Goal: Transaction & Acquisition: Book appointment/travel/reservation

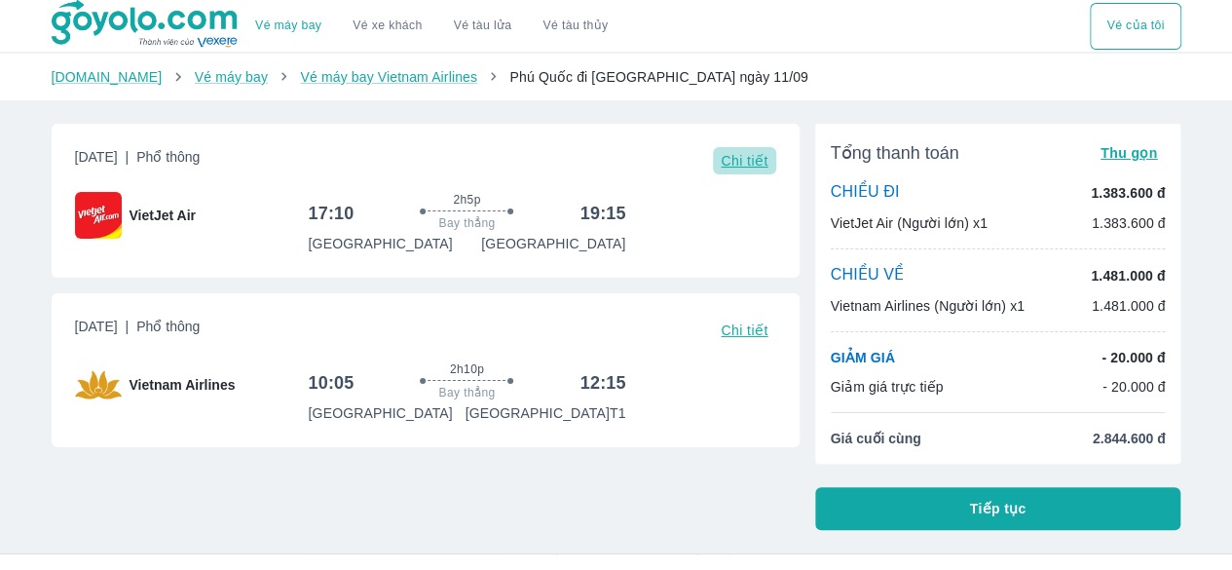
click at [749, 165] on span "Chi tiết" at bounding box center [744, 161] width 47 height 16
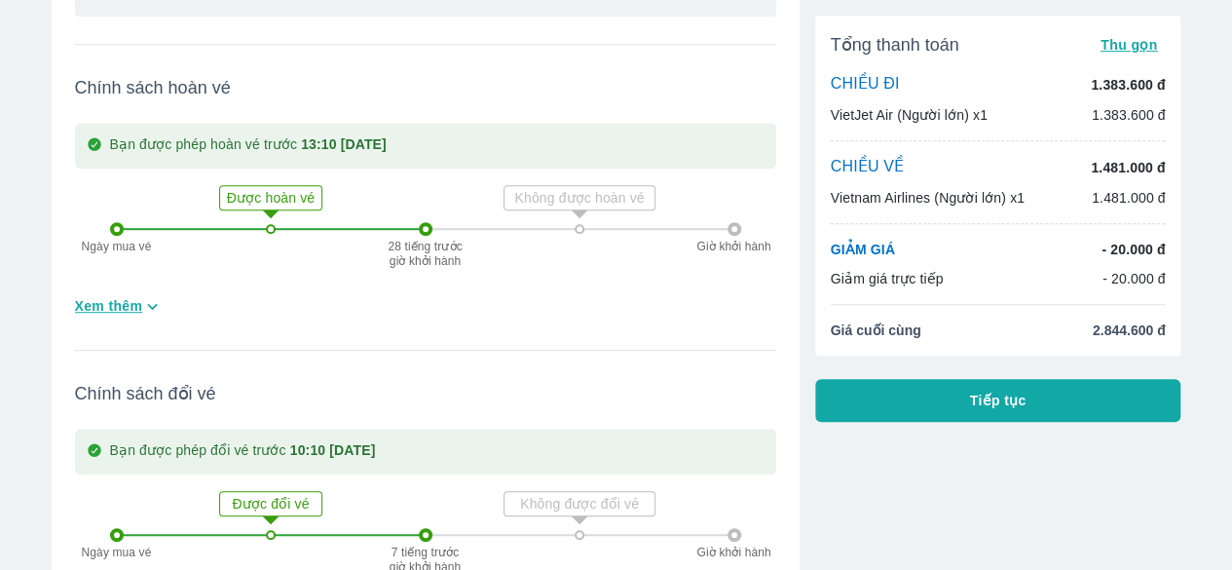
scroll to position [584, 0]
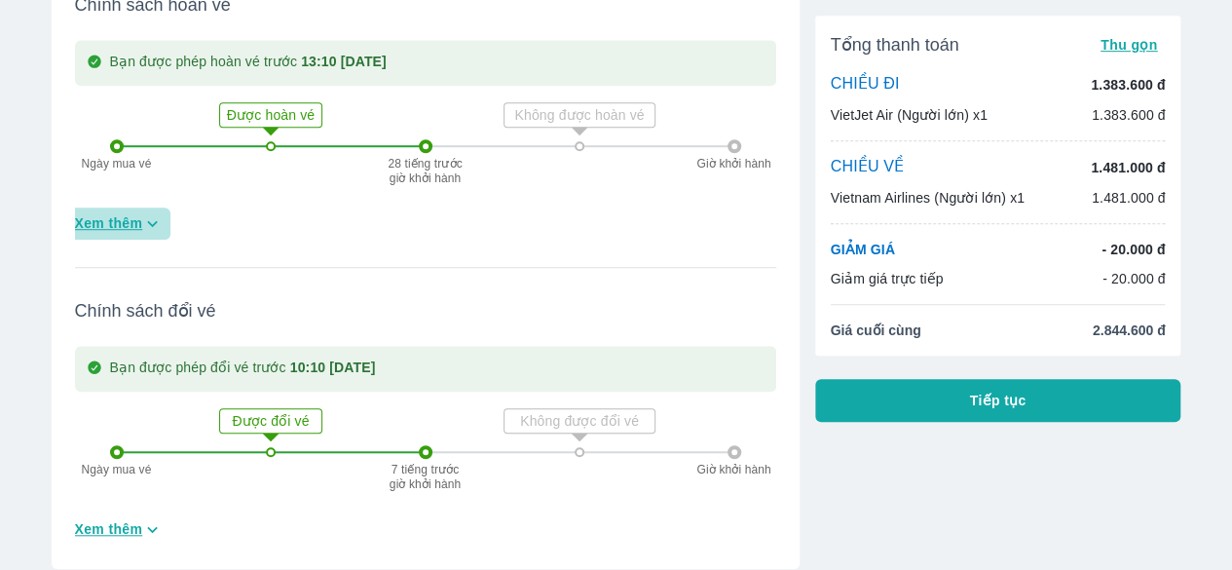
click at [142, 223] on icon "button" at bounding box center [152, 223] width 20 height 20
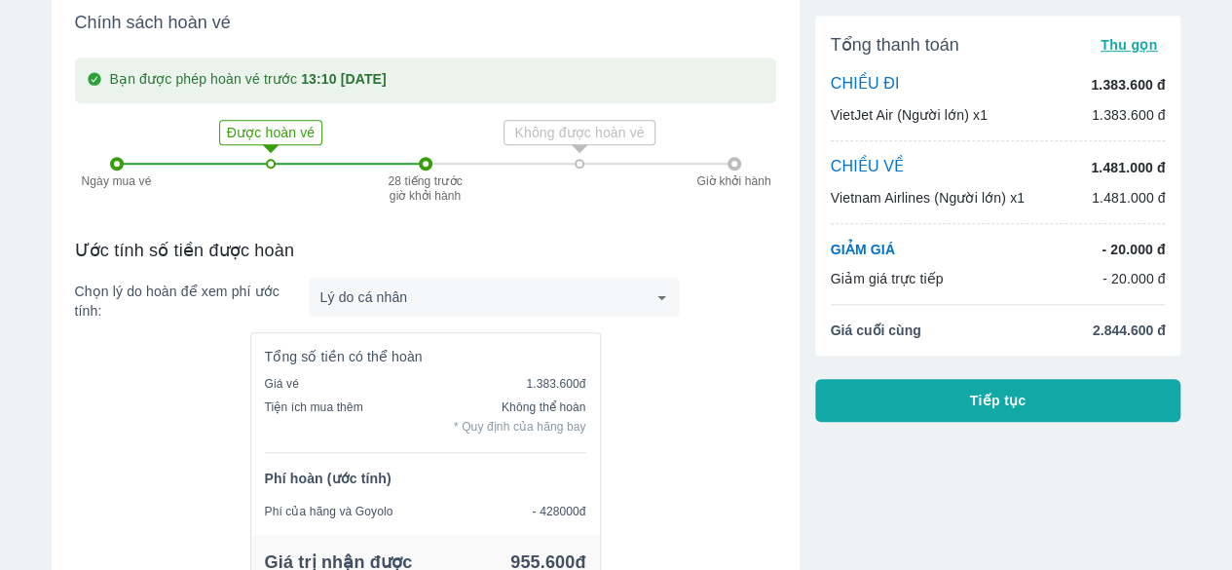
scroll to position [682, 0]
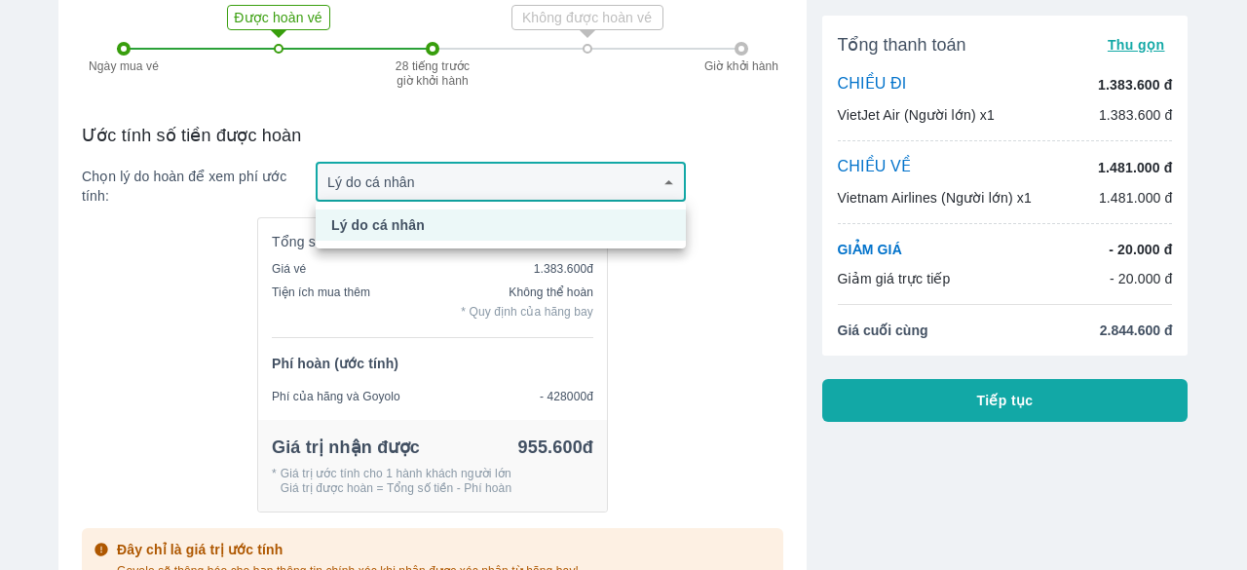
click at [660, 185] on div at bounding box center [623, 285] width 1247 height 570
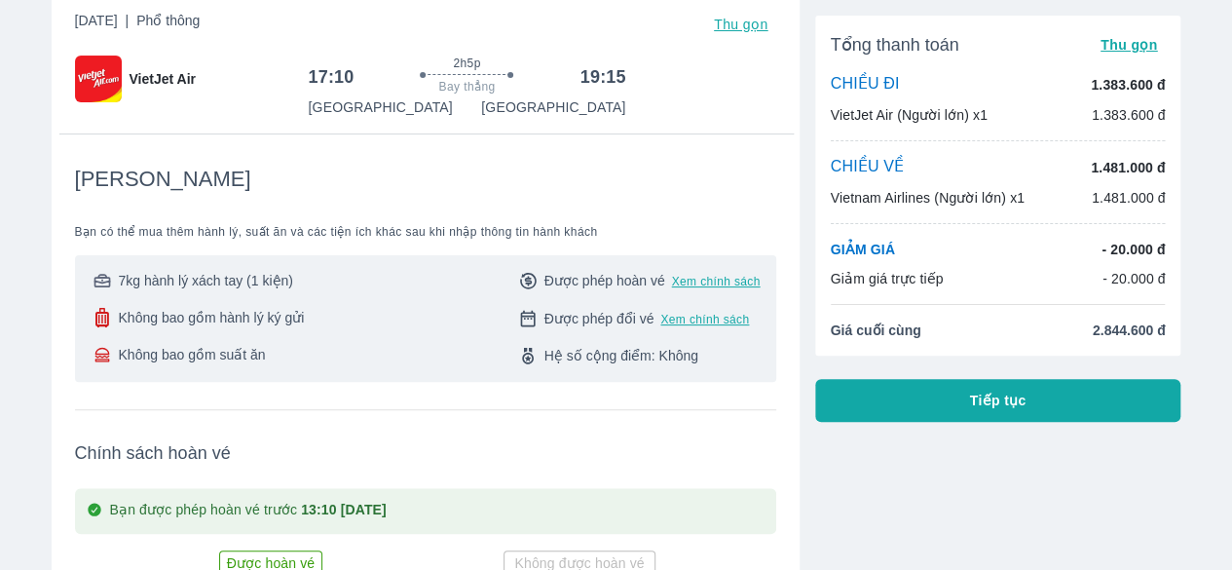
scroll to position [0, 0]
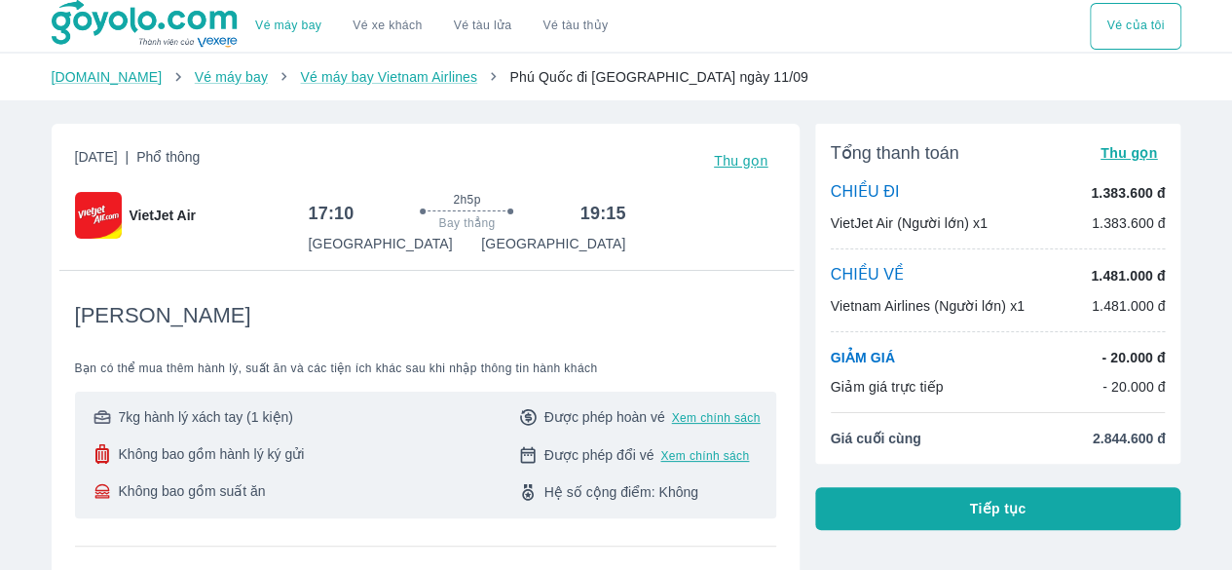
click at [326, 210] on h6 "17:10" at bounding box center [331, 213] width 46 height 23
click at [728, 167] on span "Thu gọn" at bounding box center [741, 161] width 55 height 16
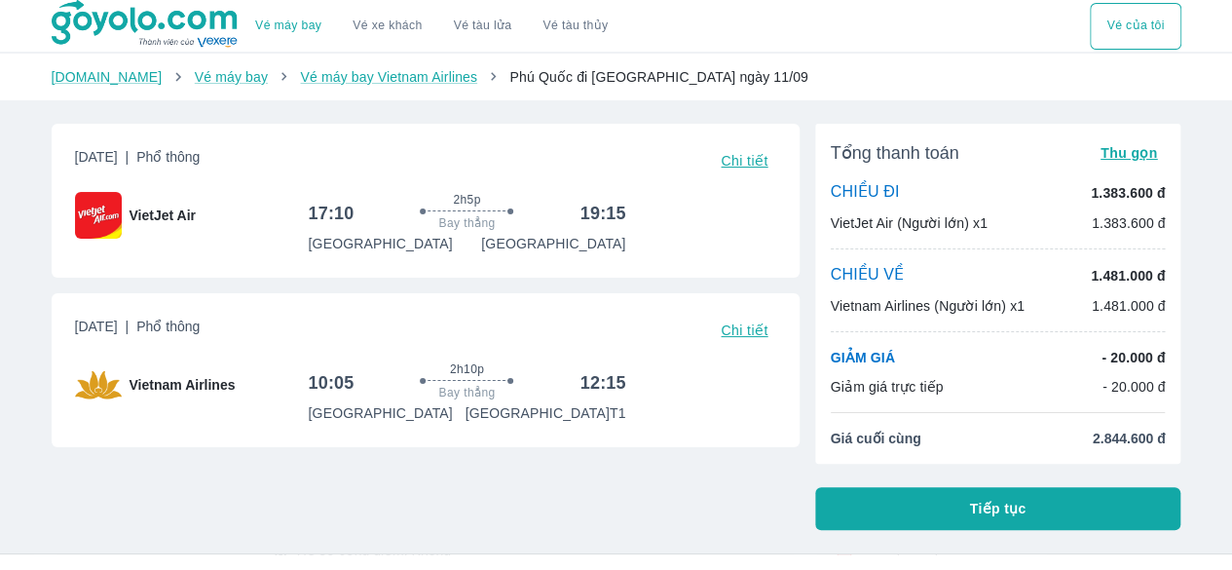
click at [878, 197] on p "CHIỀU ĐI" at bounding box center [865, 192] width 69 height 21
click at [101, 208] on img at bounding box center [98, 215] width 47 height 47
click at [200, 164] on span "Phổ thông" at bounding box center [167, 157] width 63 height 16
